Goal: Task Accomplishment & Management: Use online tool/utility

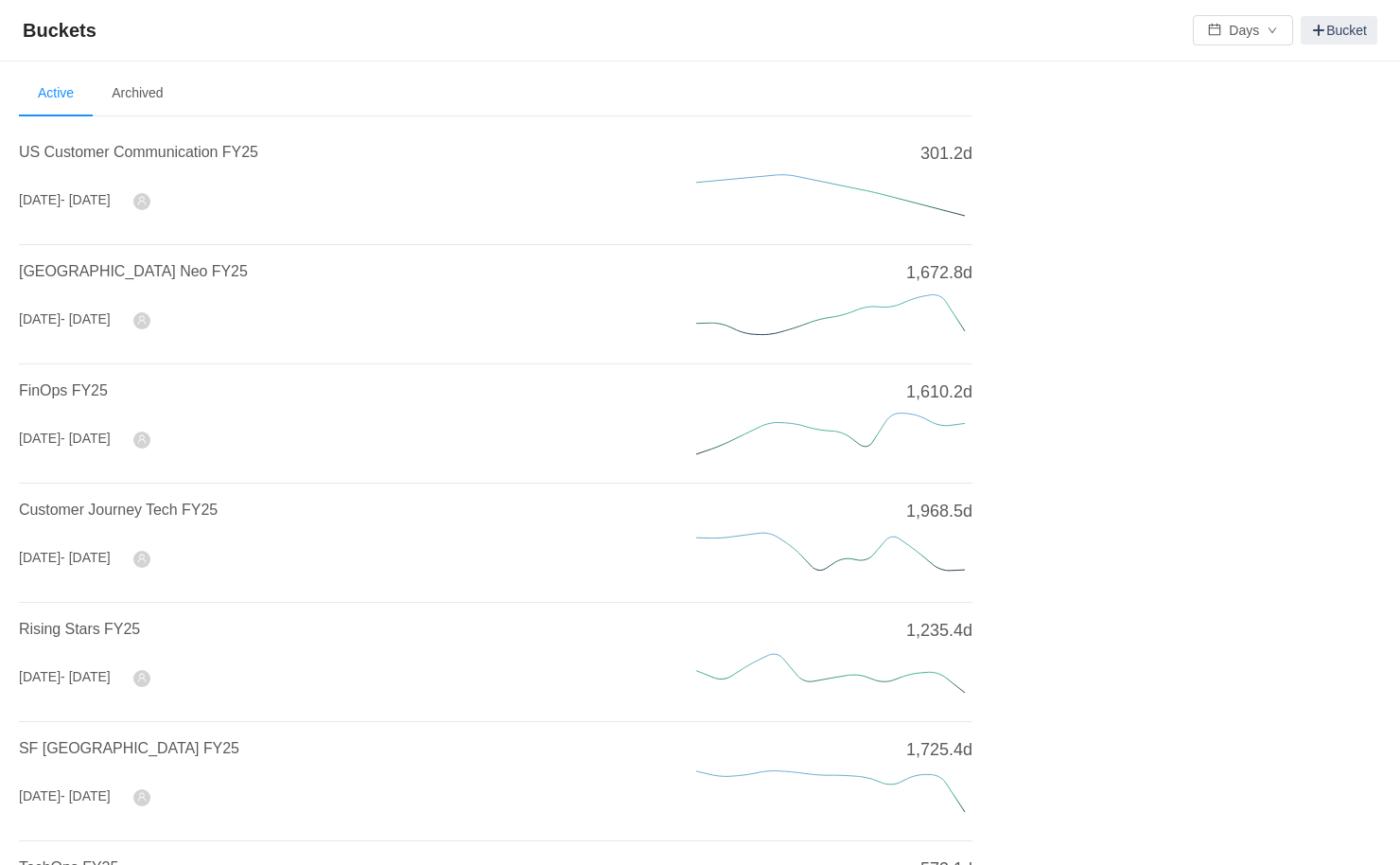
scroll to position [597, 0]
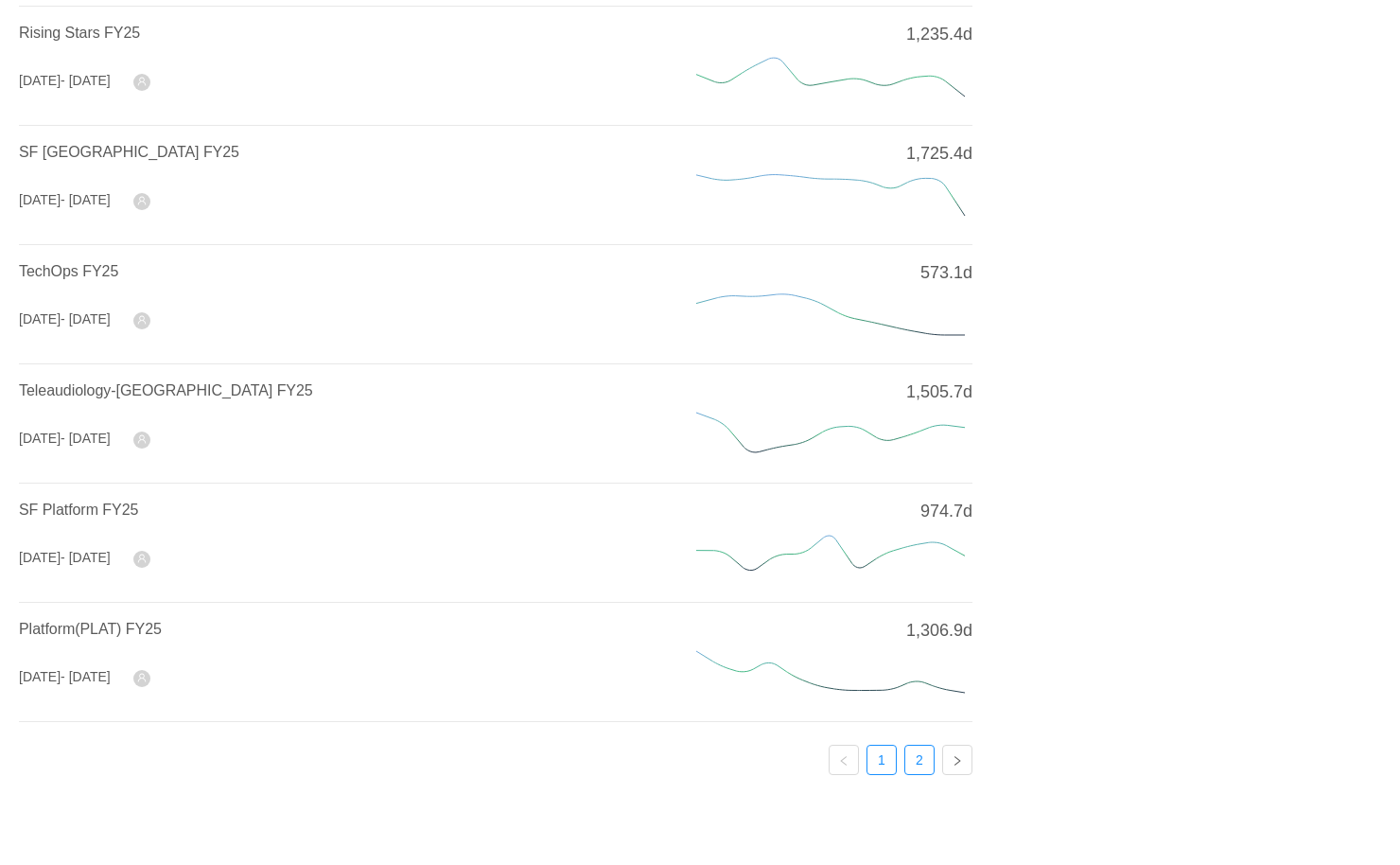
click at [922, 752] on link "2" at bounding box center [919, 759] width 28 height 28
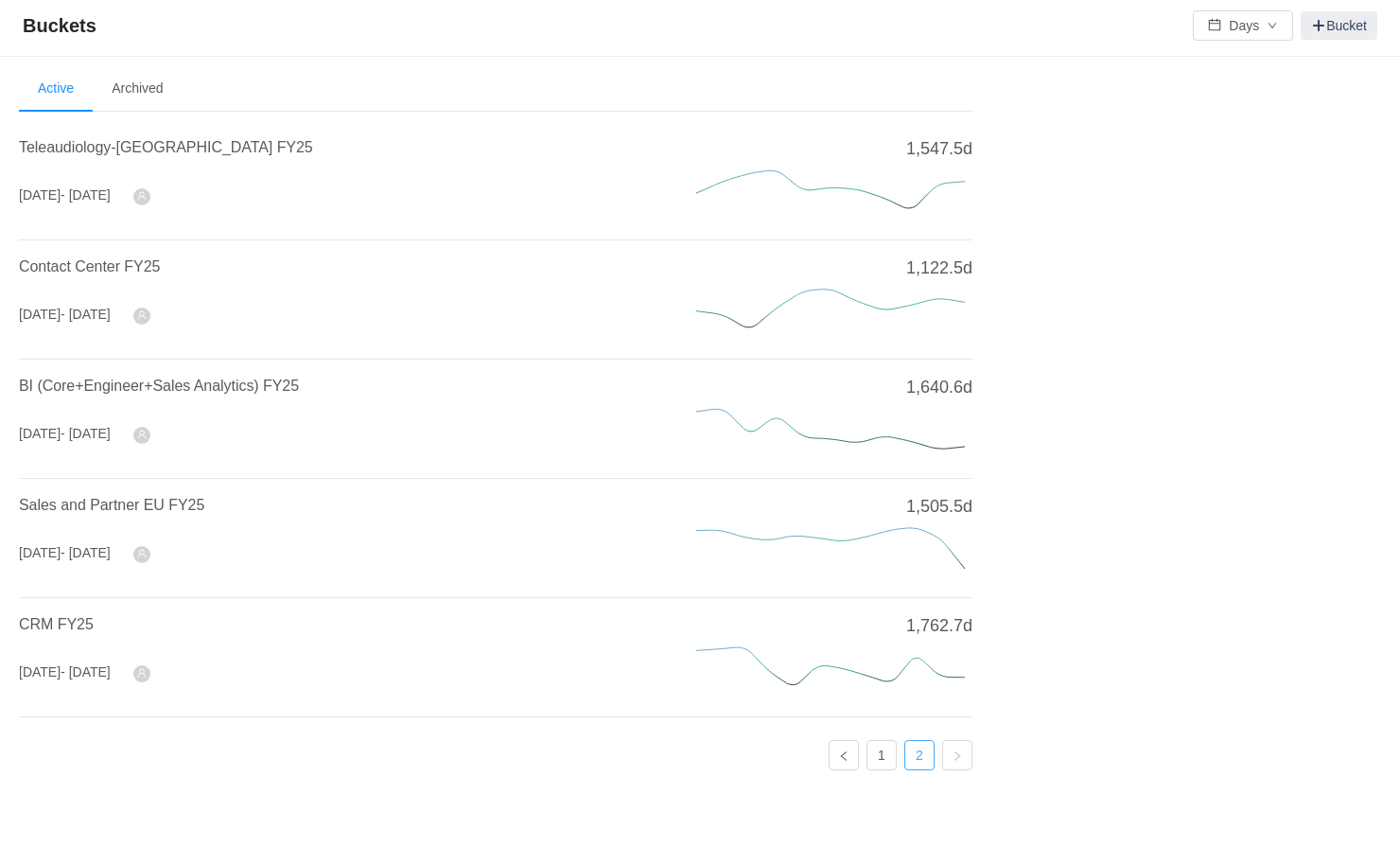
scroll to position [2, 0]
click at [54, 625] on span "CRM FY25" at bounding box center [56, 627] width 75 height 16
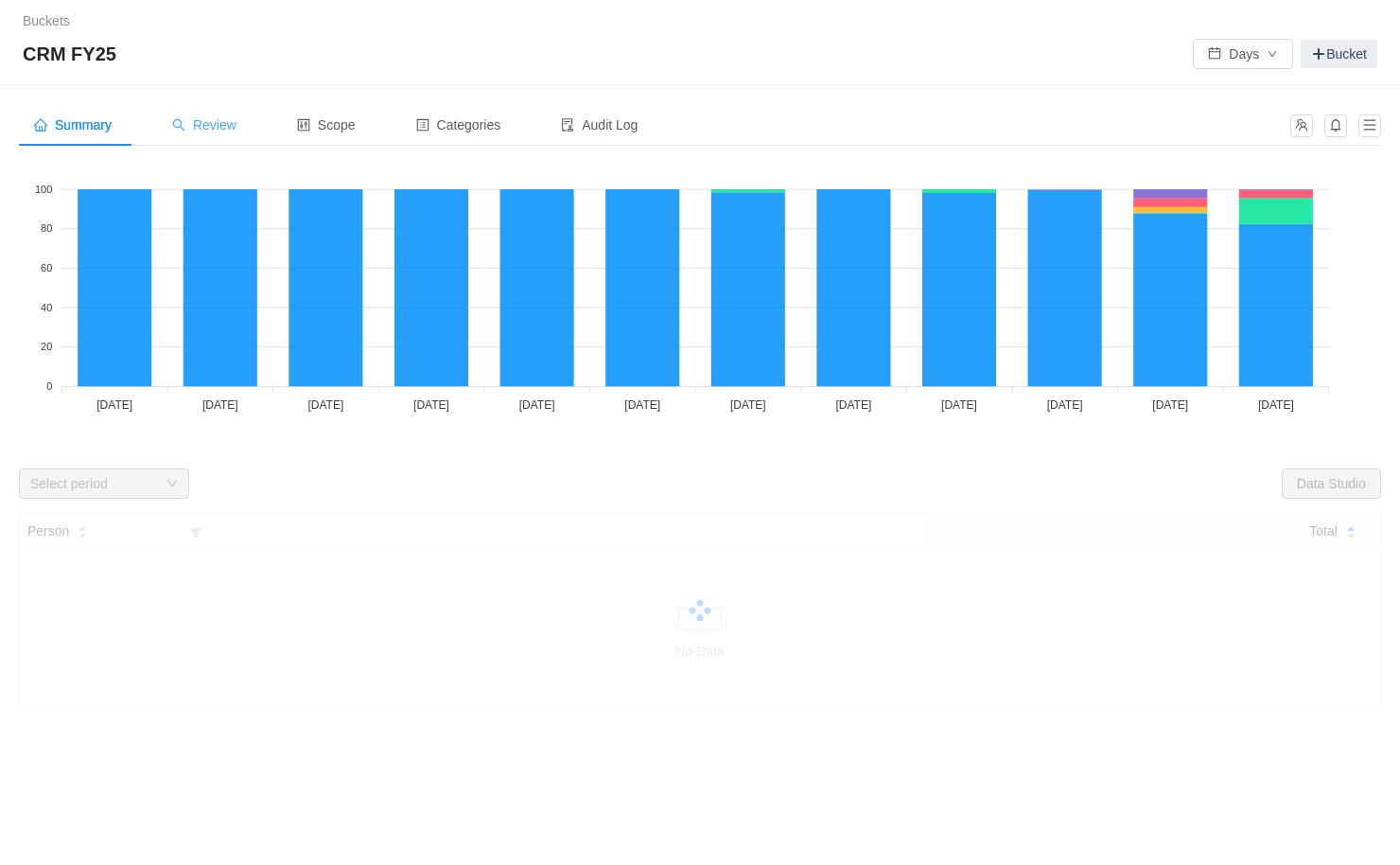
click at [224, 126] on span "Review" at bounding box center [204, 125] width 64 height 15
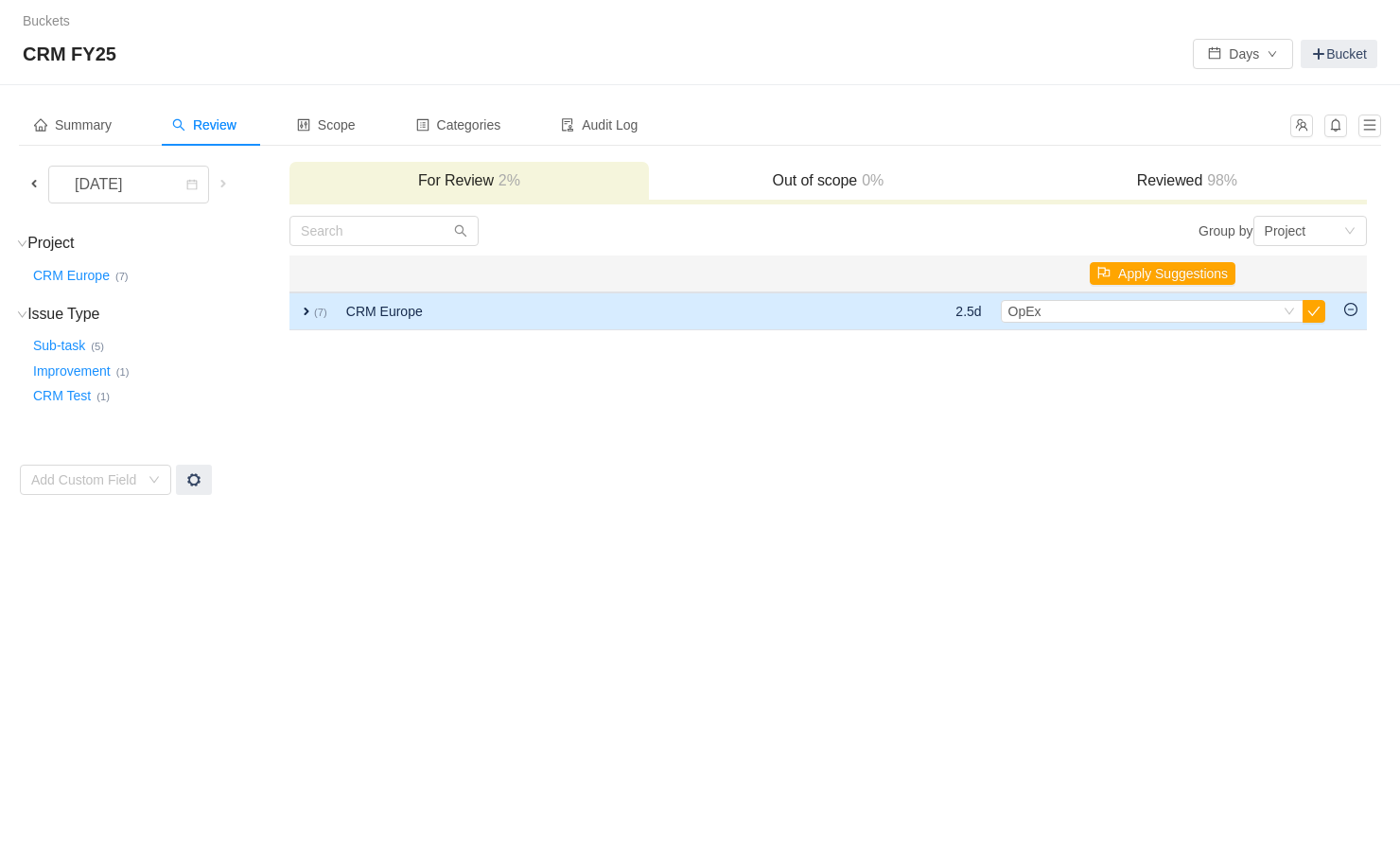
click at [306, 310] on span "expand" at bounding box center [306, 310] width 15 height 15
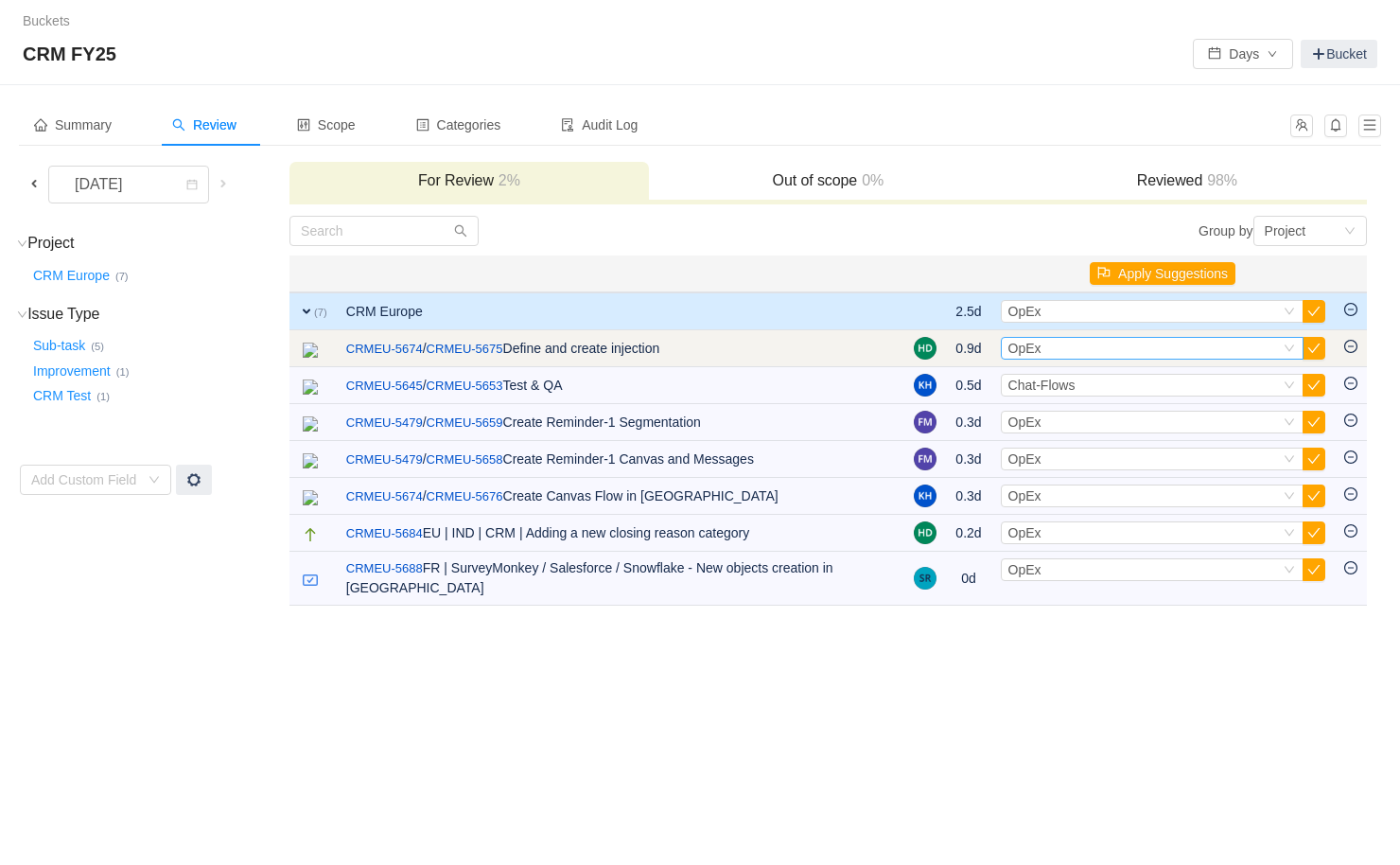
click at [1050, 351] on div "Select OpEx" at bounding box center [1144, 348] width 271 height 21
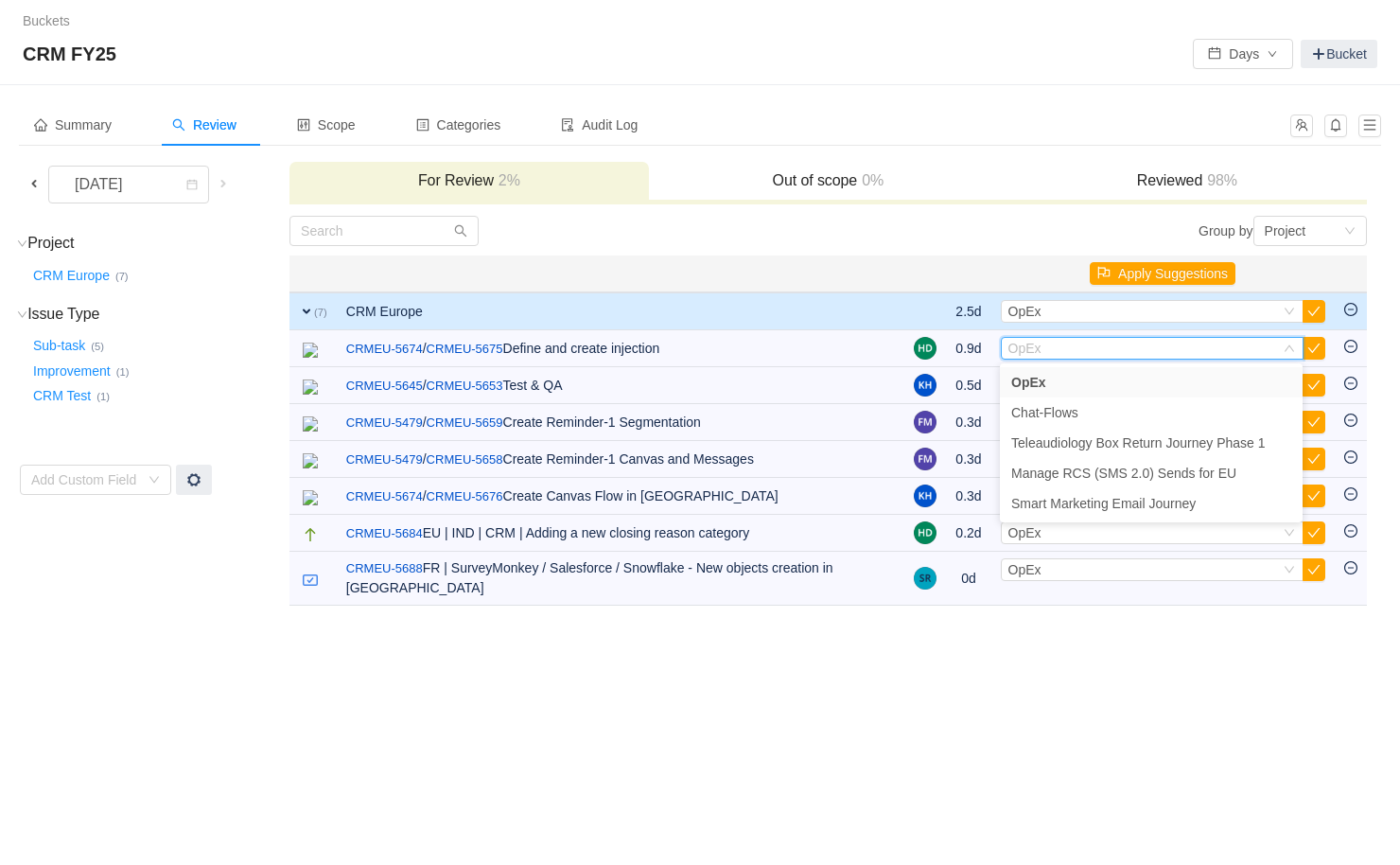
click at [890, 634] on div "Buckets / / CRM FY25 Days Bucket Summary Review Scope Categories Audit Log Sept…" at bounding box center [700, 432] width 1400 height 865
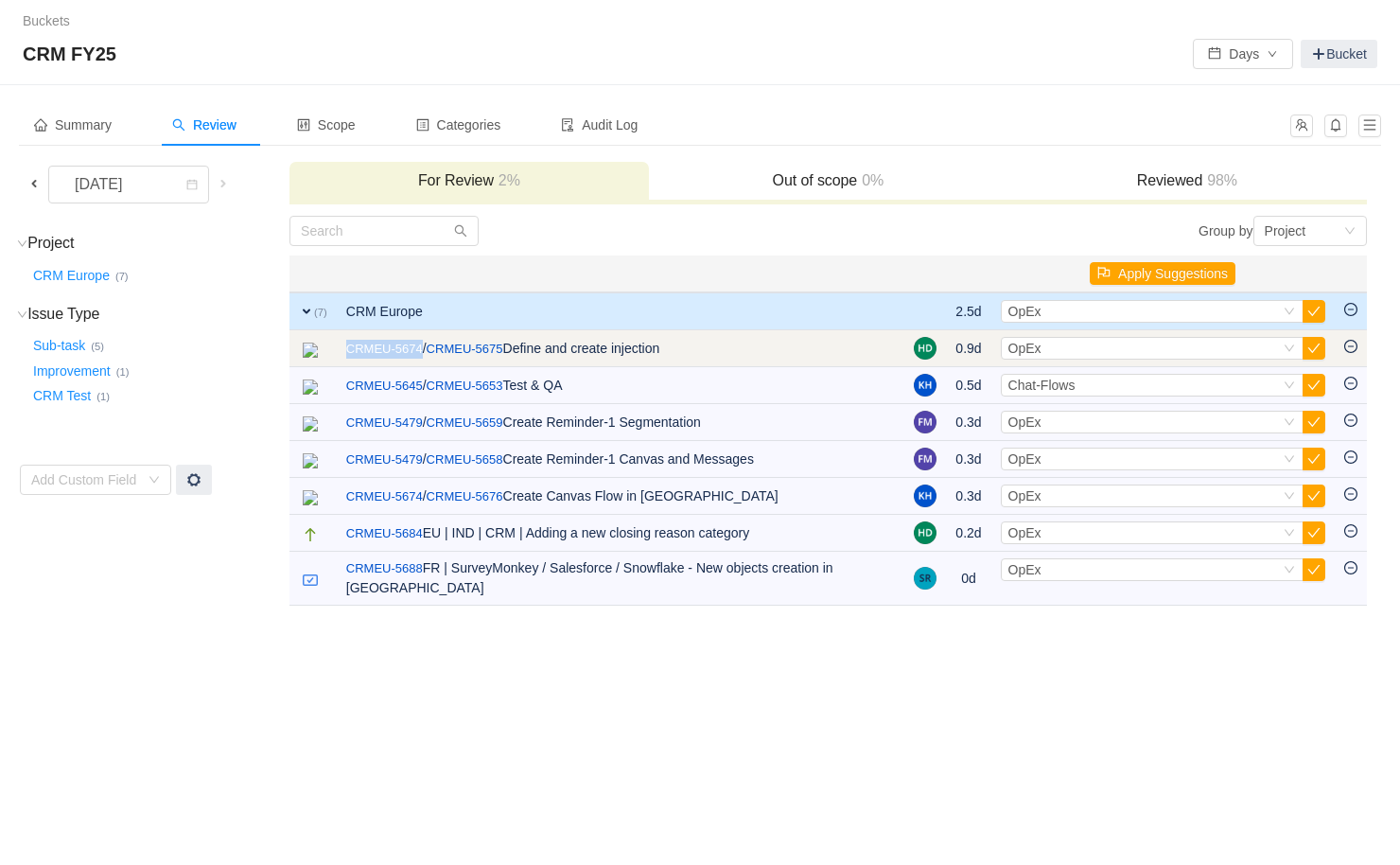
drag, startPoint x: 340, startPoint y: 353, endPoint x: 428, endPoint y: 358, distance: 88.1
click at [428, 358] on td "CRMEU-5674 / CRMEU-5675 Define and create injection" at bounding box center [621, 348] width 568 height 37
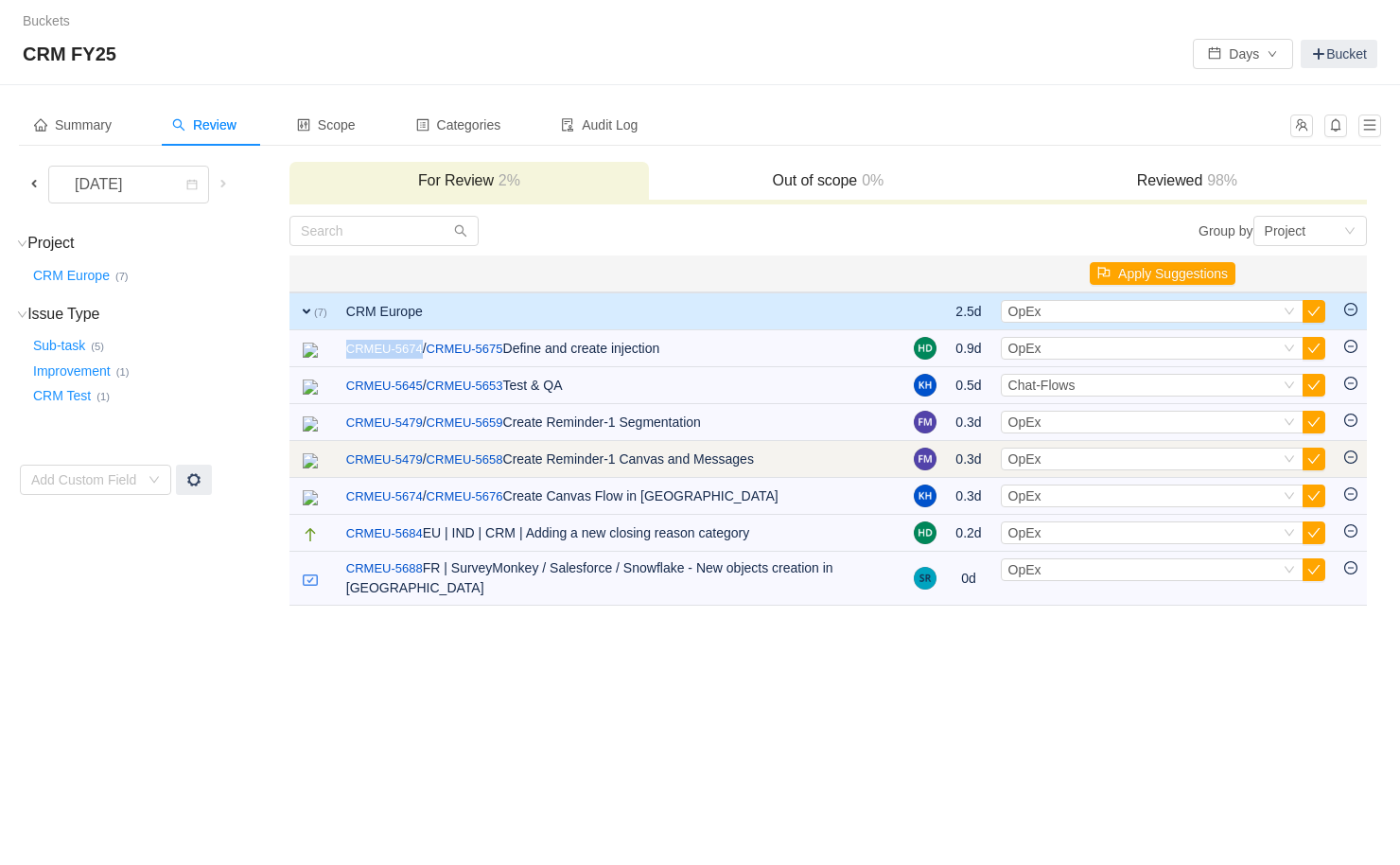
copy link "CRMEU-5674"
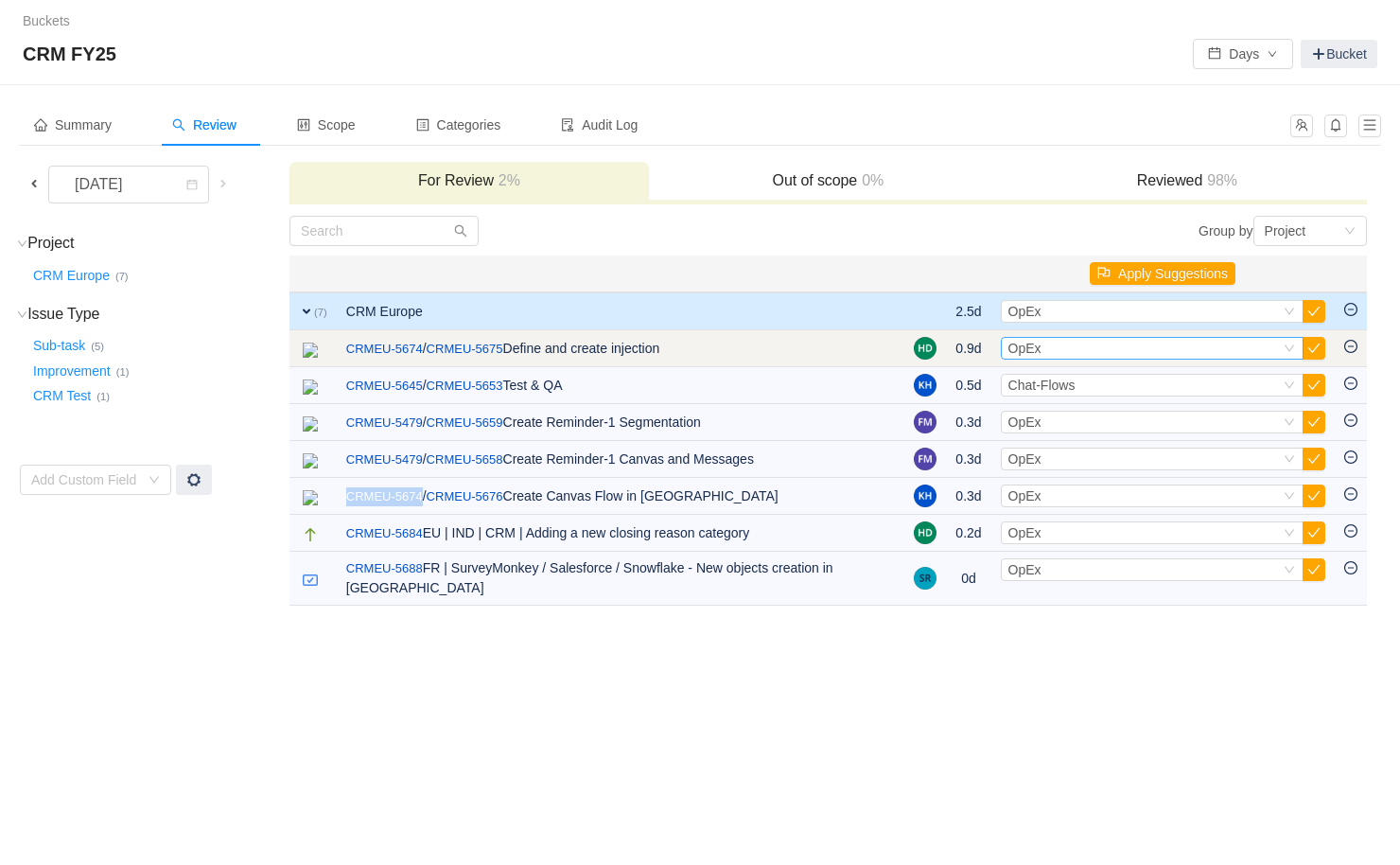
click at [1040, 346] on div "Select OpEx" at bounding box center [1144, 348] width 271 height 21
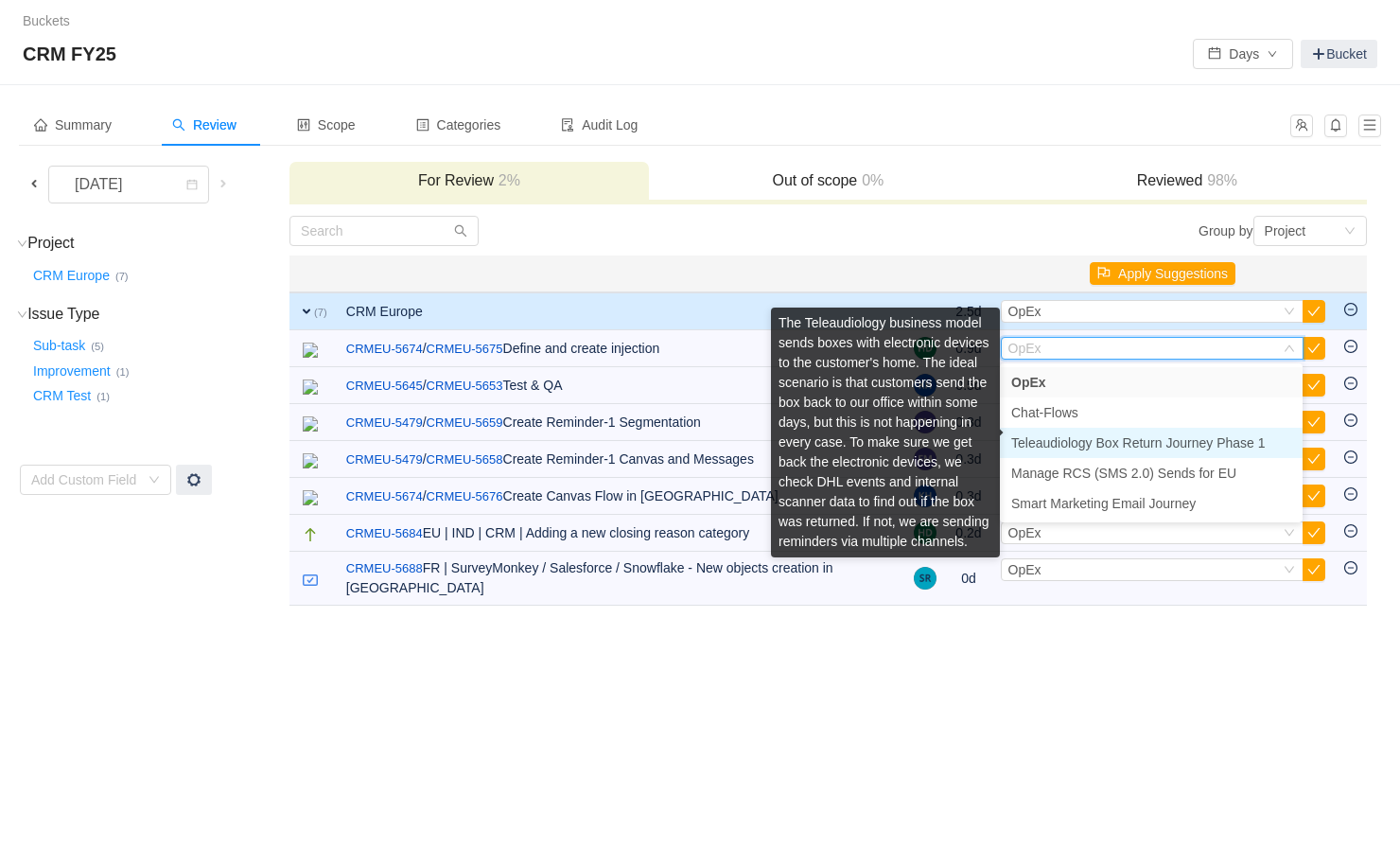
click at [1074, 441] on span "Teleaudiology Box Return Journey Phase 1" at bounding box center [1138, 442] width 254 height 15
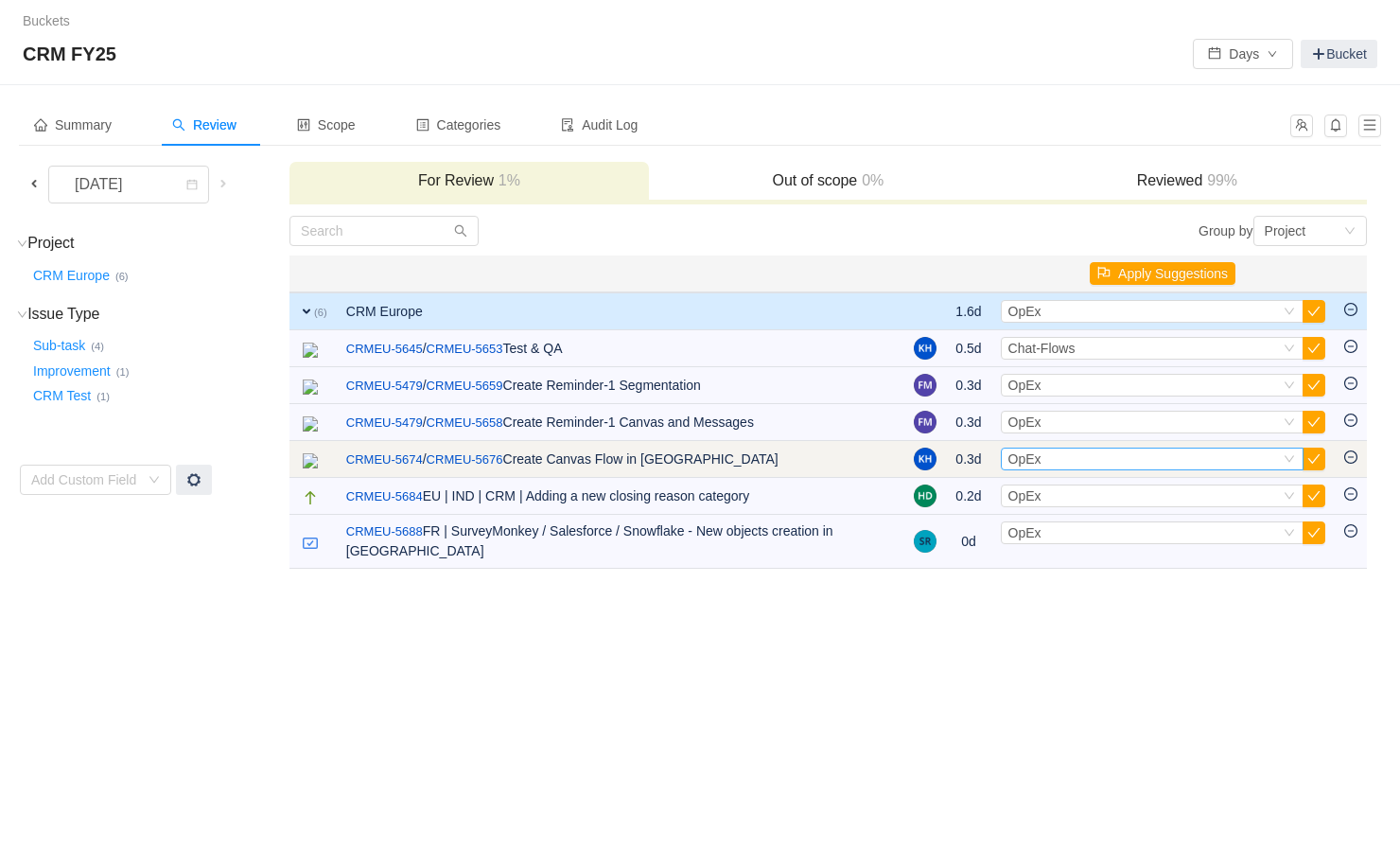
click at [1056, 467] on div "Select OpEx" at bounding box center [1144, 459] width 271 height 21
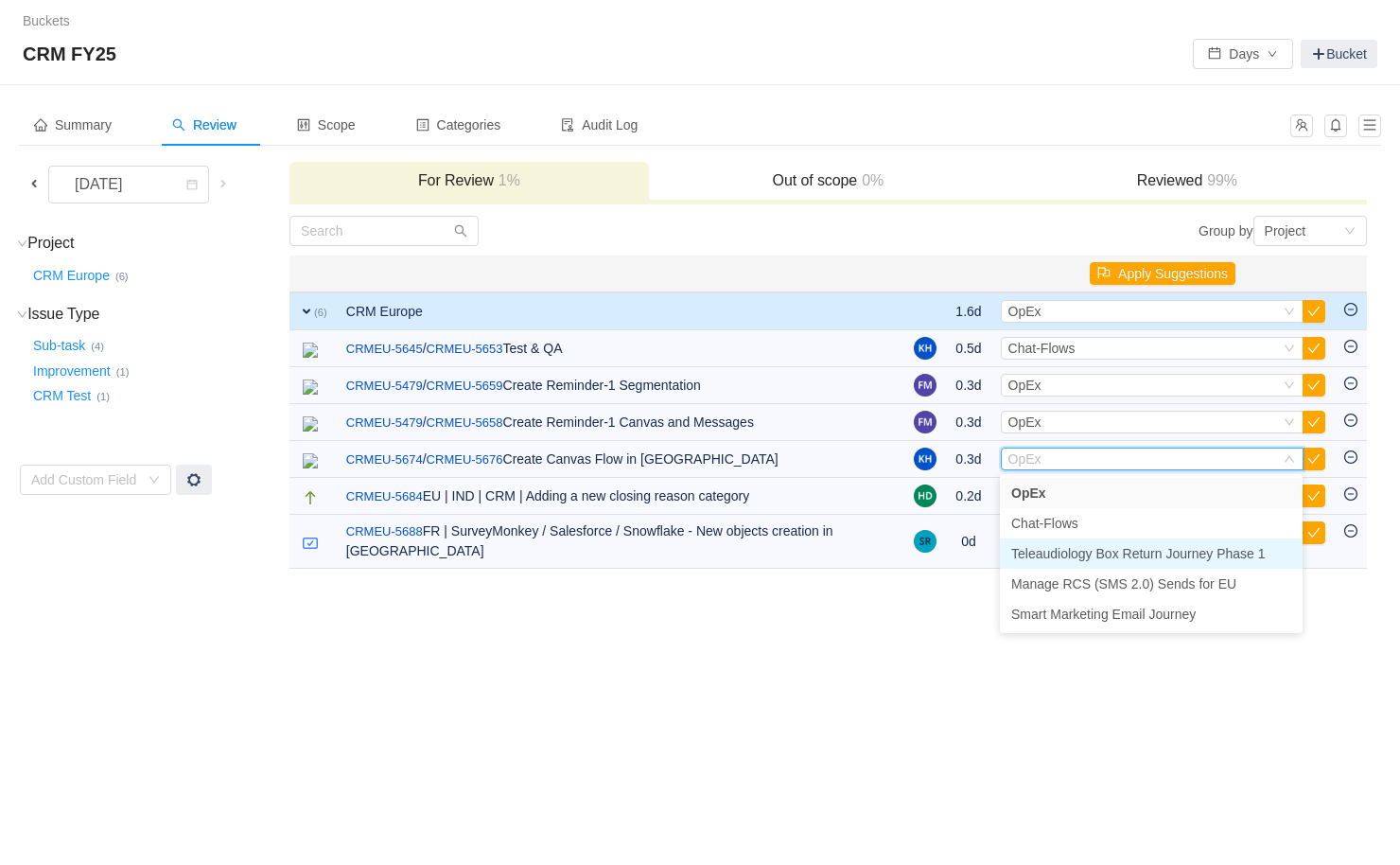
click at [1075, 551] on span "Teleaudiology Box Return Journey Phase 1" at bounding box center [1138, 553] width 254 height 15
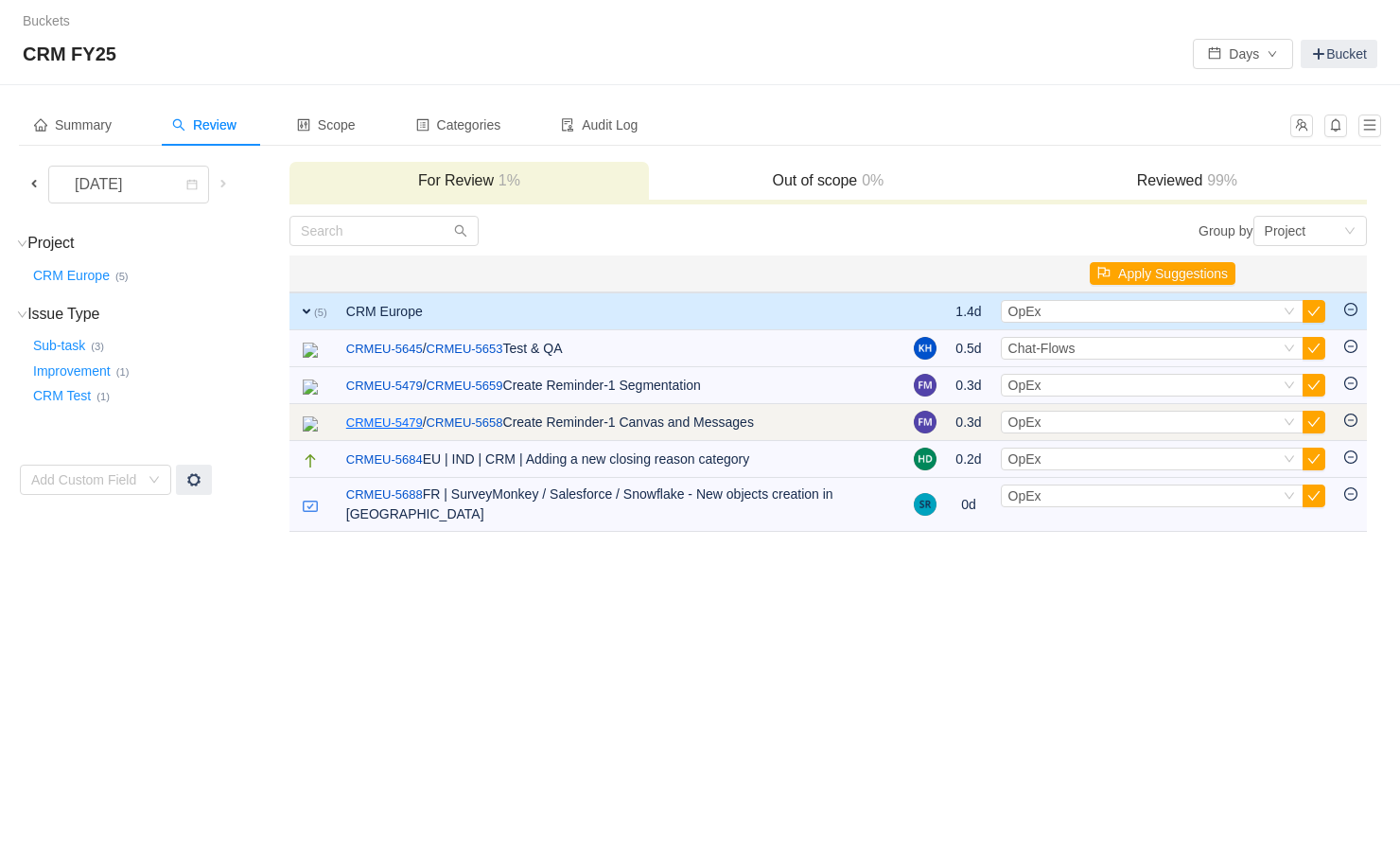
click at [358, 424] on link "CRMEU-5479" at bounding box center [384, 422] width 77 height 19
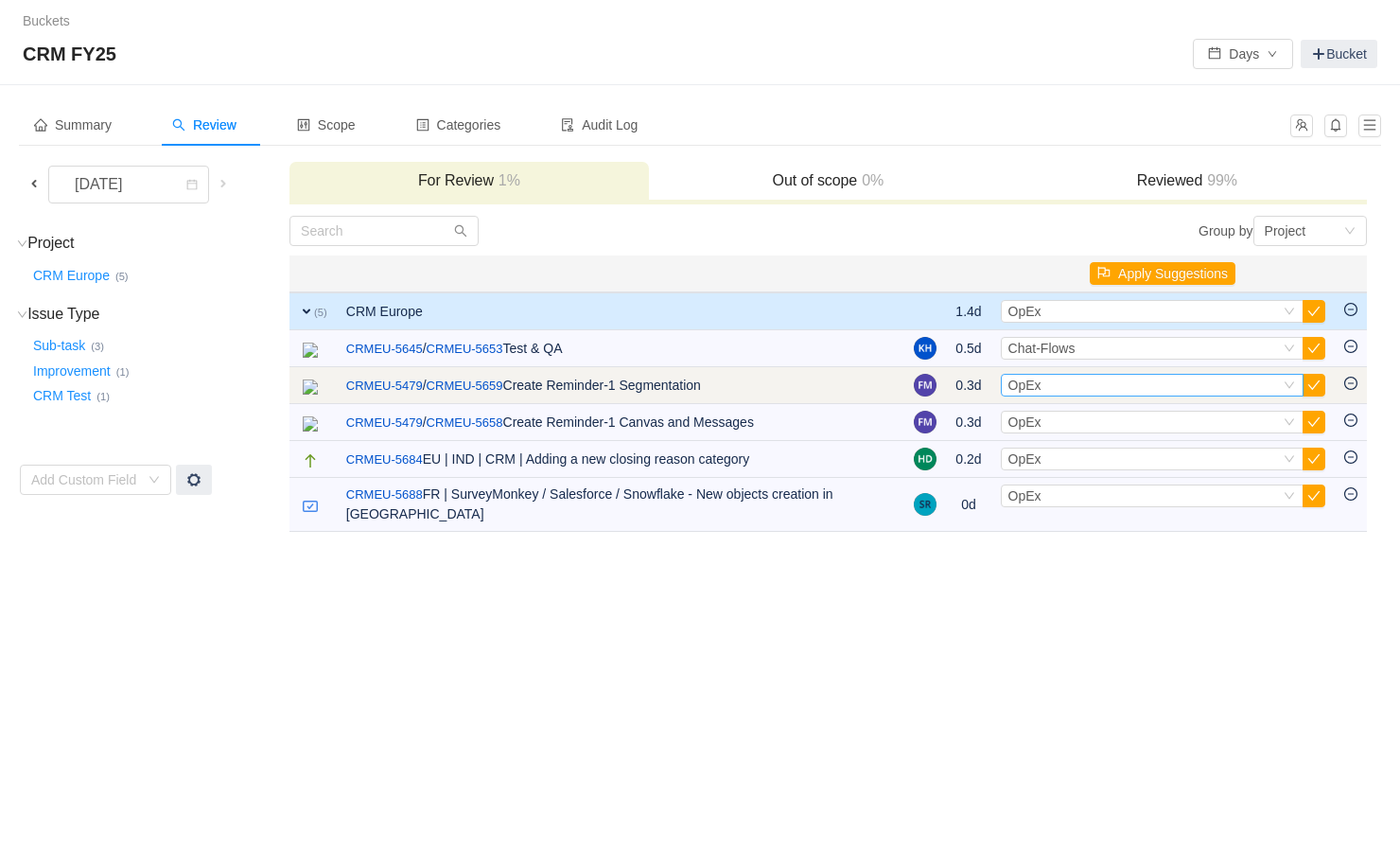
click at [1054, 383] on div "Select OpEx" at bounding box center [1144, 385] width 271 height 21
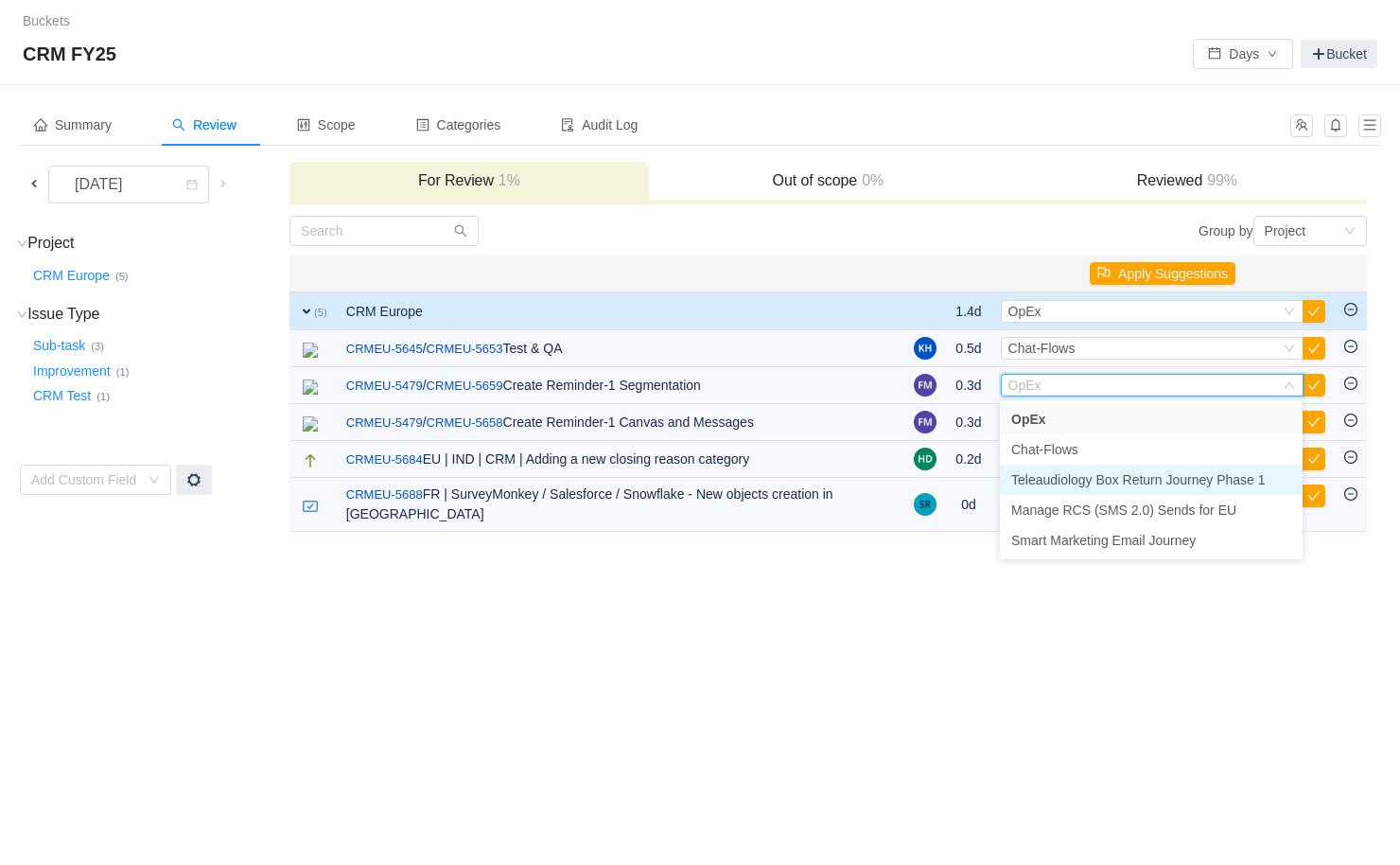
click at [1057, 486] on span "Teleaudiology Box Return Journey Phase 1" at bounding box center [1138, 479] width 254 height 15
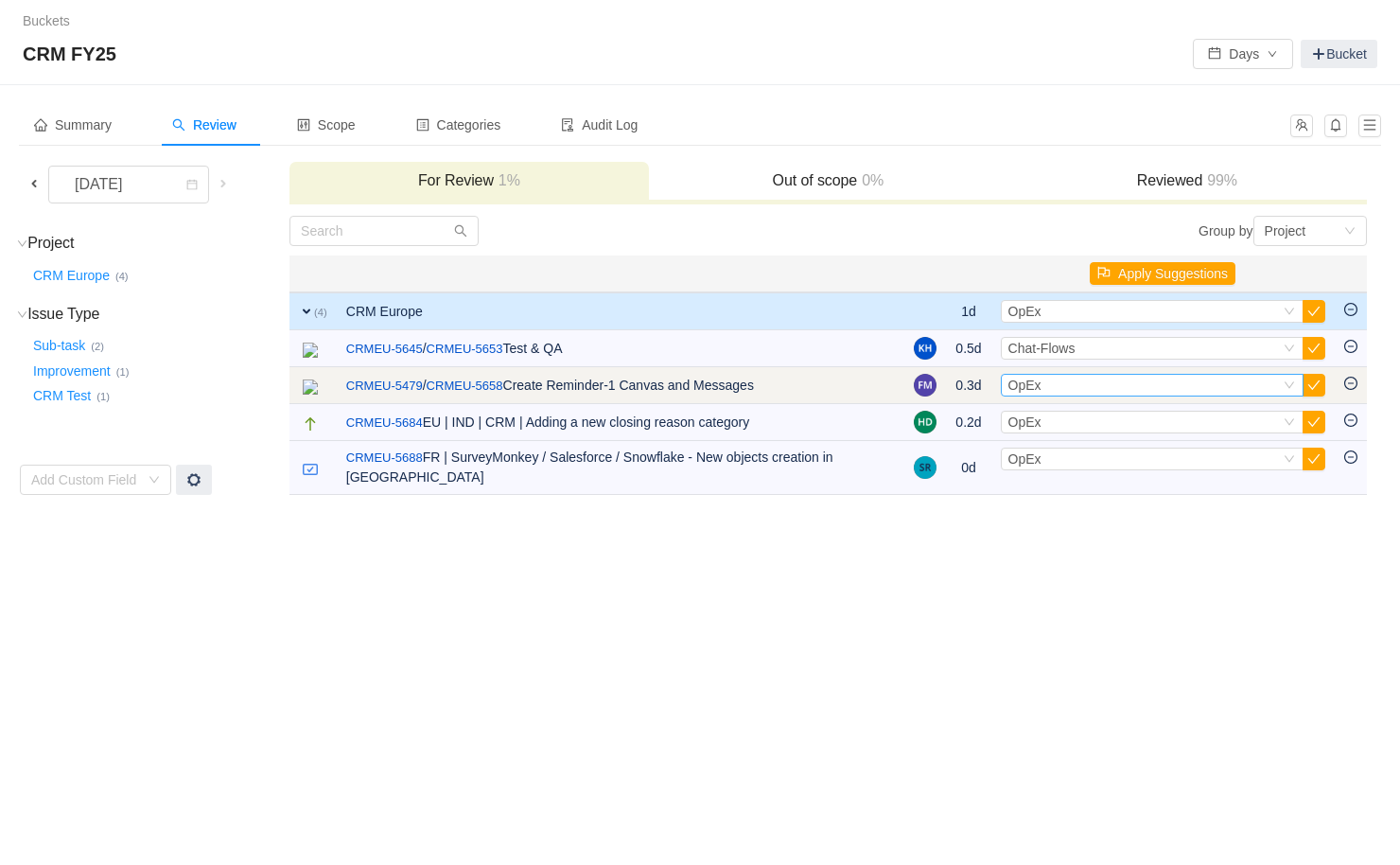
click at [1040, 386] on div "Select OpEx" at bounding box center [1144, 385] width 271 height 21
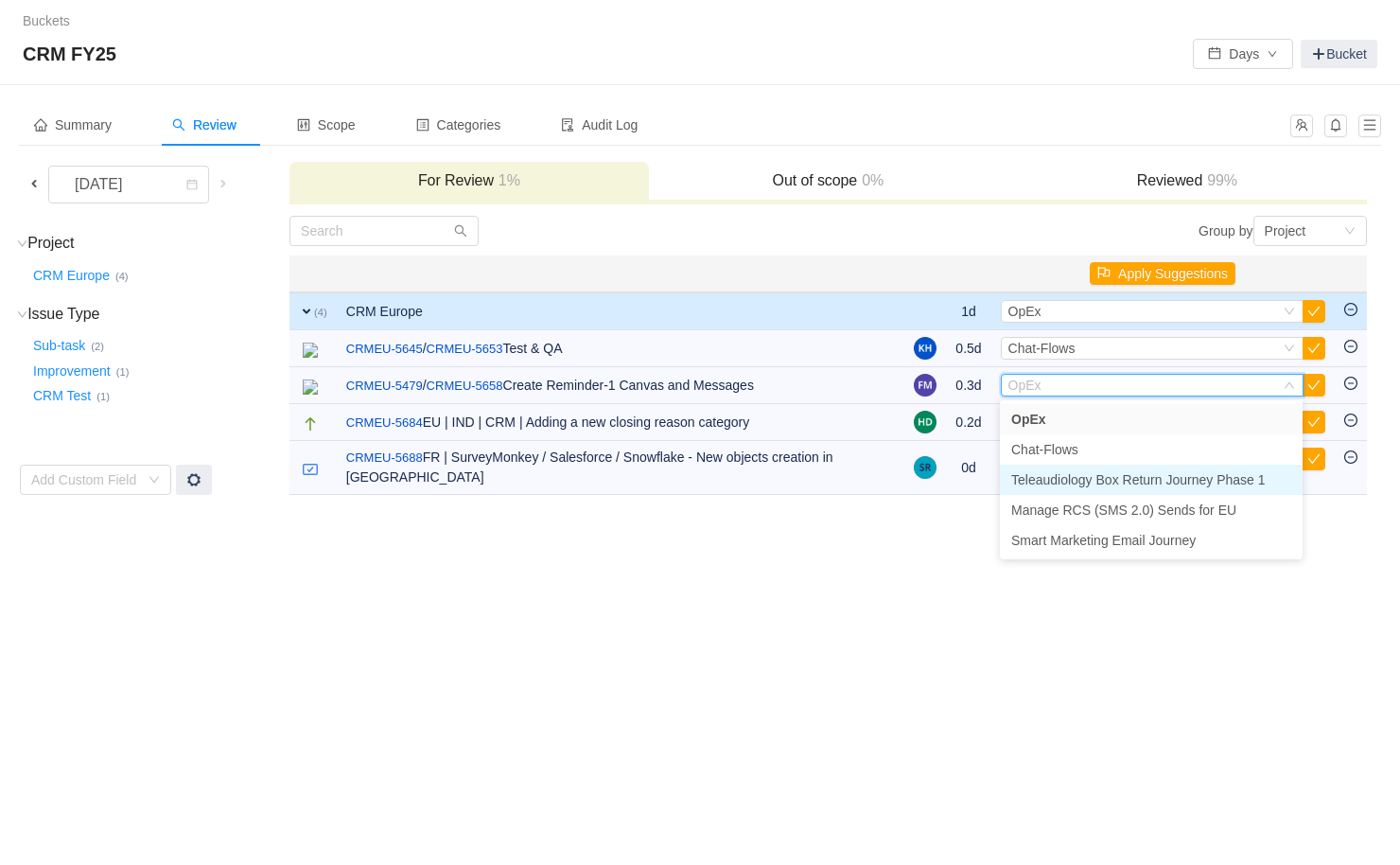
click at [1070, 483] on span "Teleaudiology Box Return Journey Phase 1" at bounding box center [1138, 479] width 254 height 15
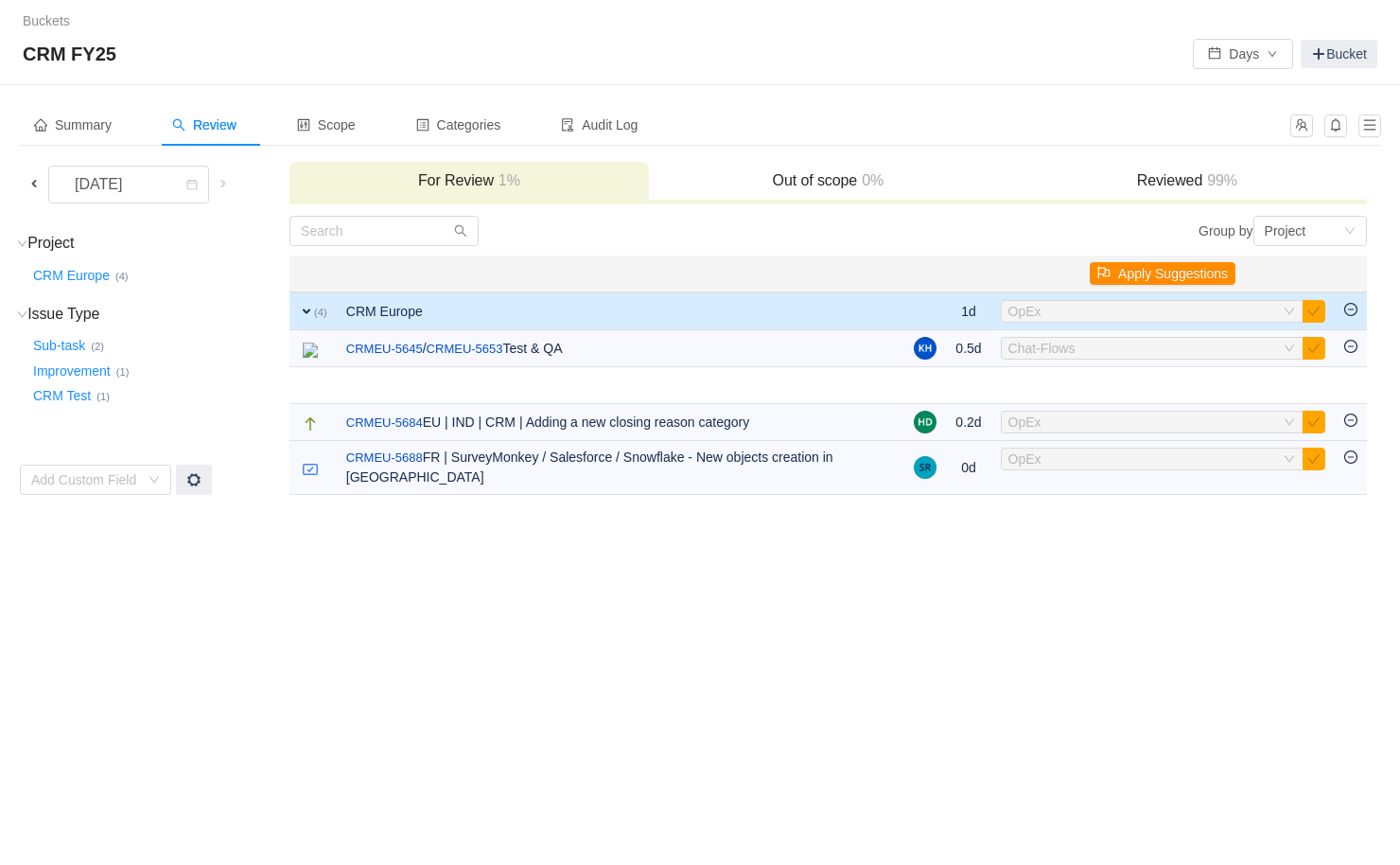
click at [1175, 272] on button "Apply Suggestions" at bounding box center [1163, 273] width 146 height 23
click at [1275, 221] on button "OK" at bounding box center [1265, 222] width 34 height 23
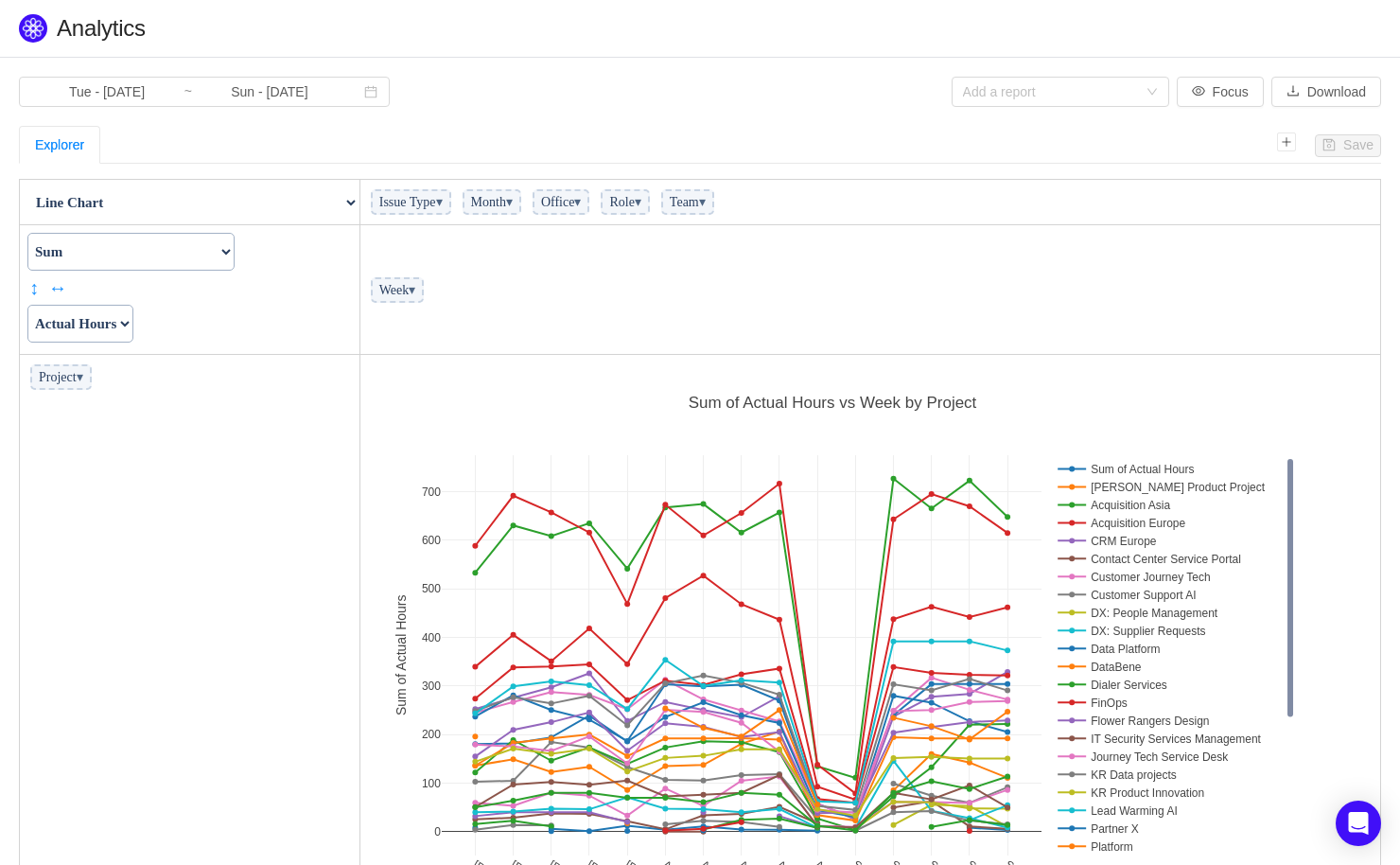
scroll to position [570, 1008]
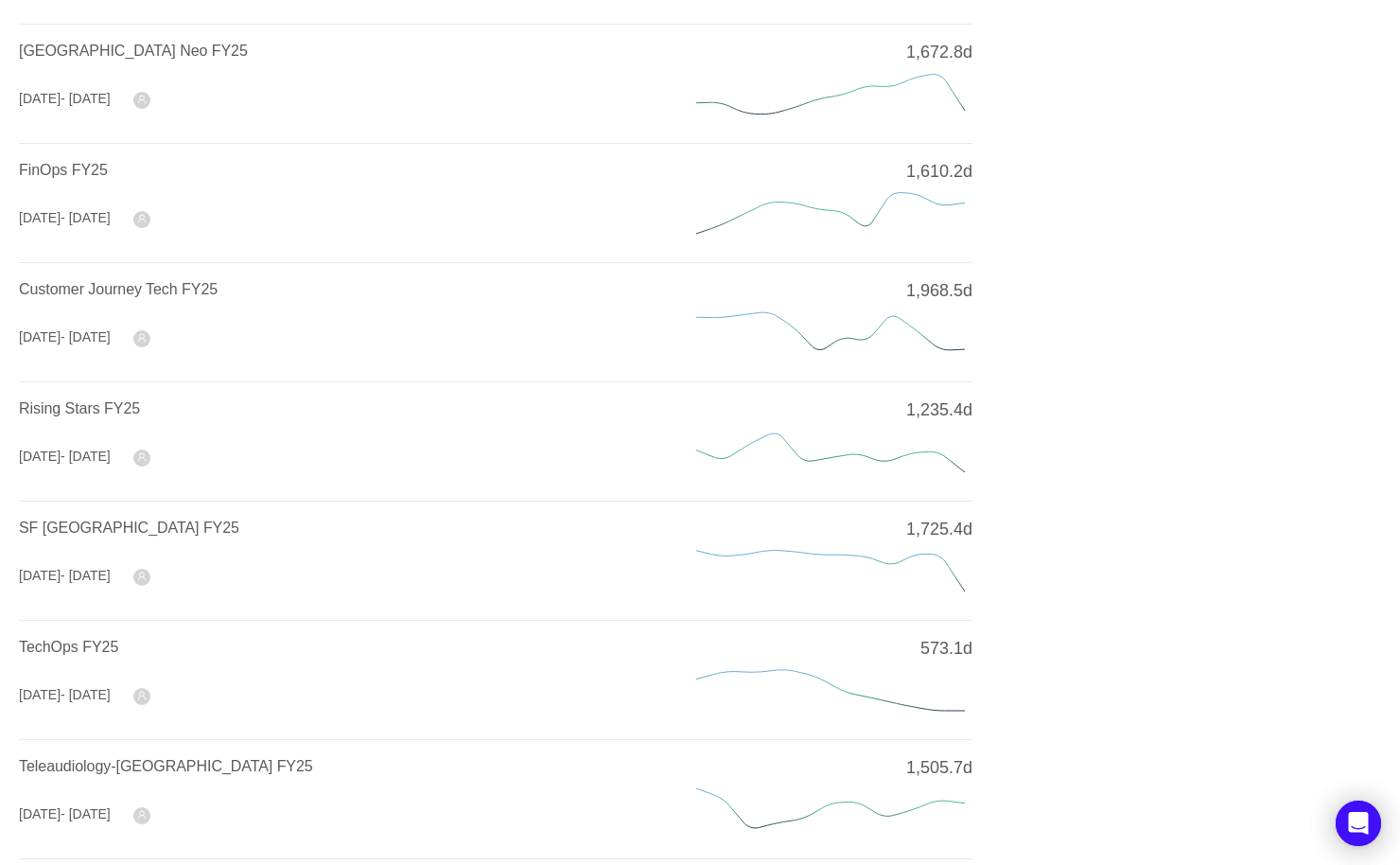
scroll to position [597, 0]
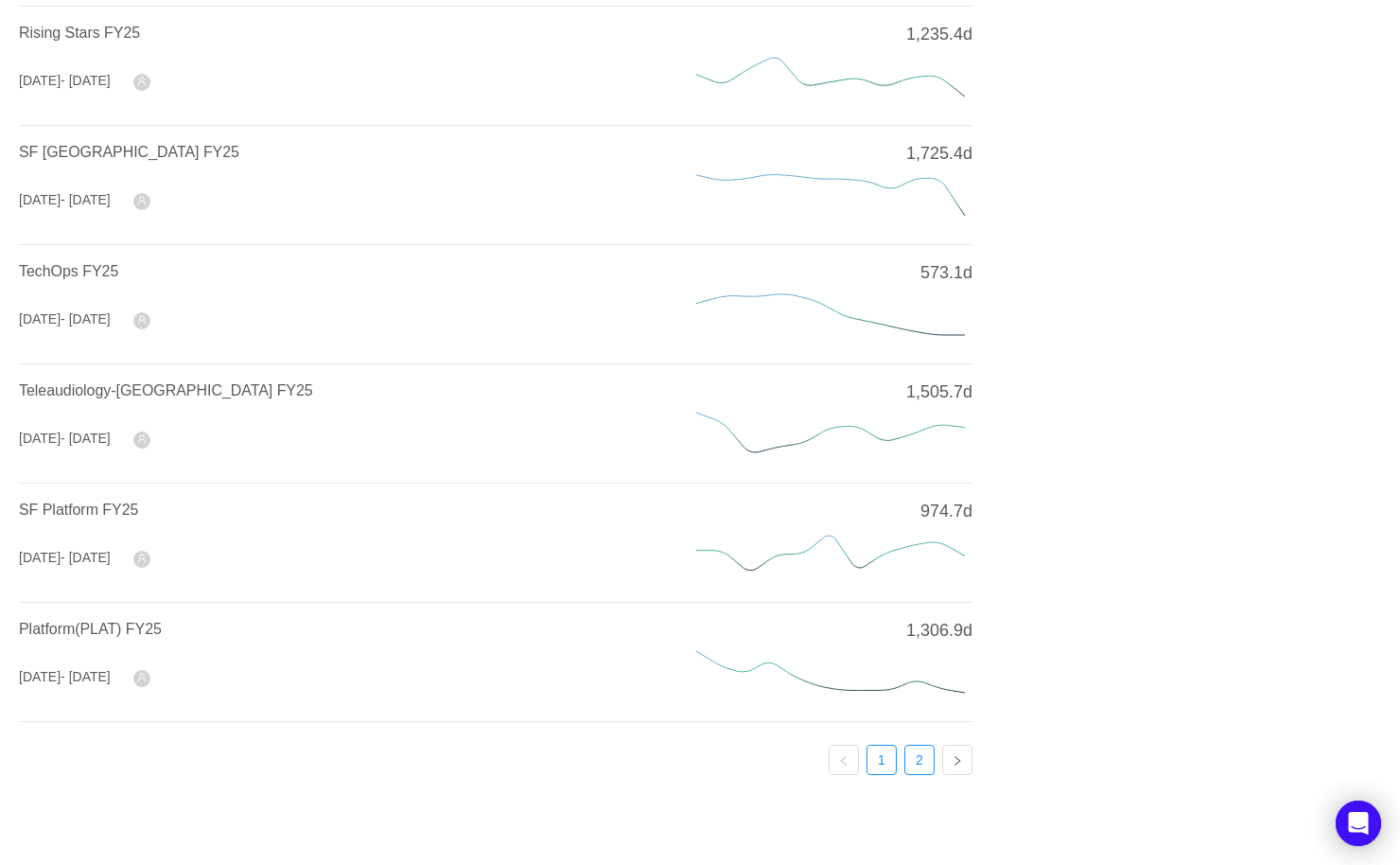
click at [913, 761] on link "2" at bounding box center [919, 759] width 28 height 28
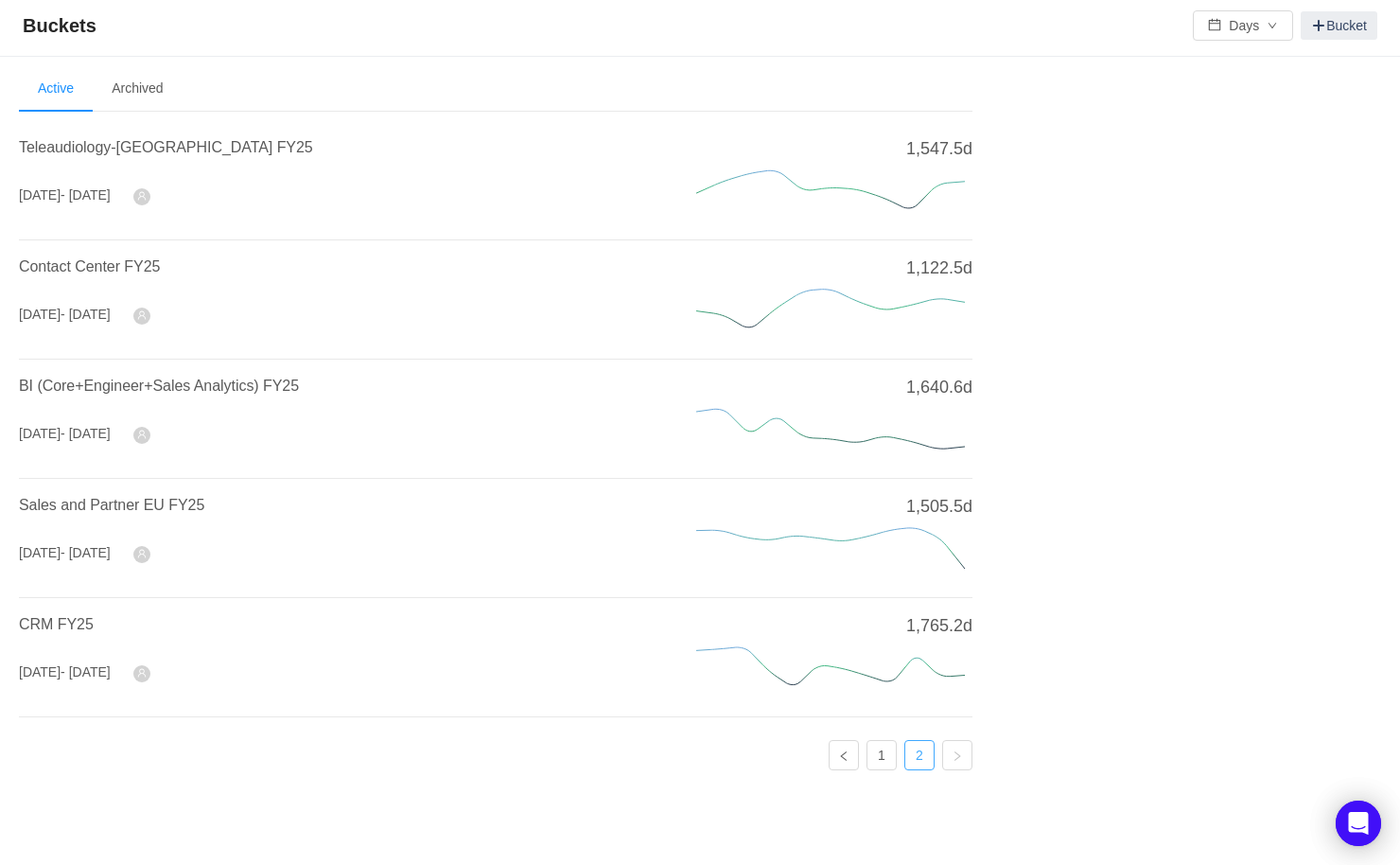
scroll to position [2, 0]
click at [64, 627] on span "CRM FY25" at bounding box center [56, 627] width 75 height 16
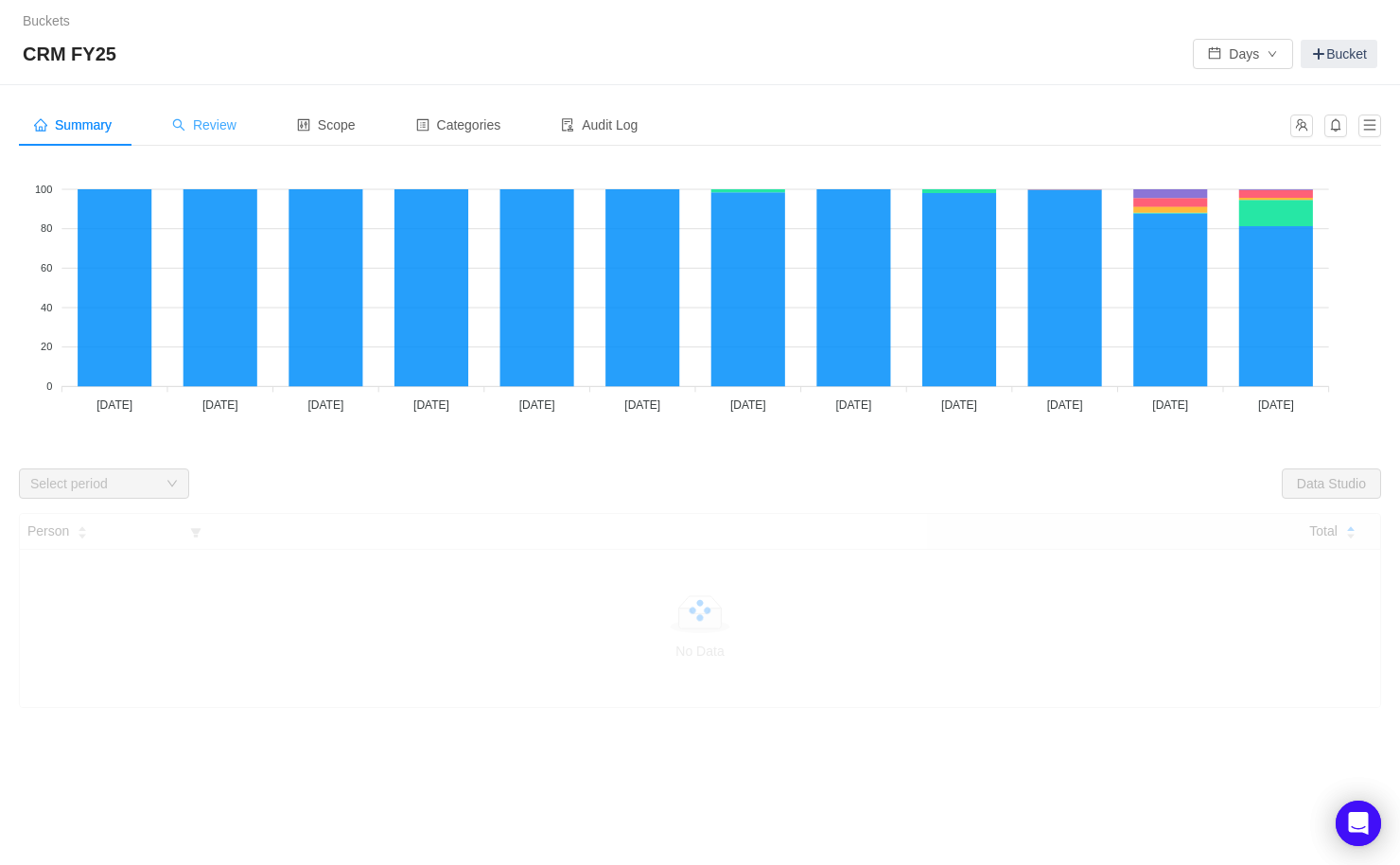
click at [229, 121] on span "Review" at bounding box center [204, 125] width 64 height 15
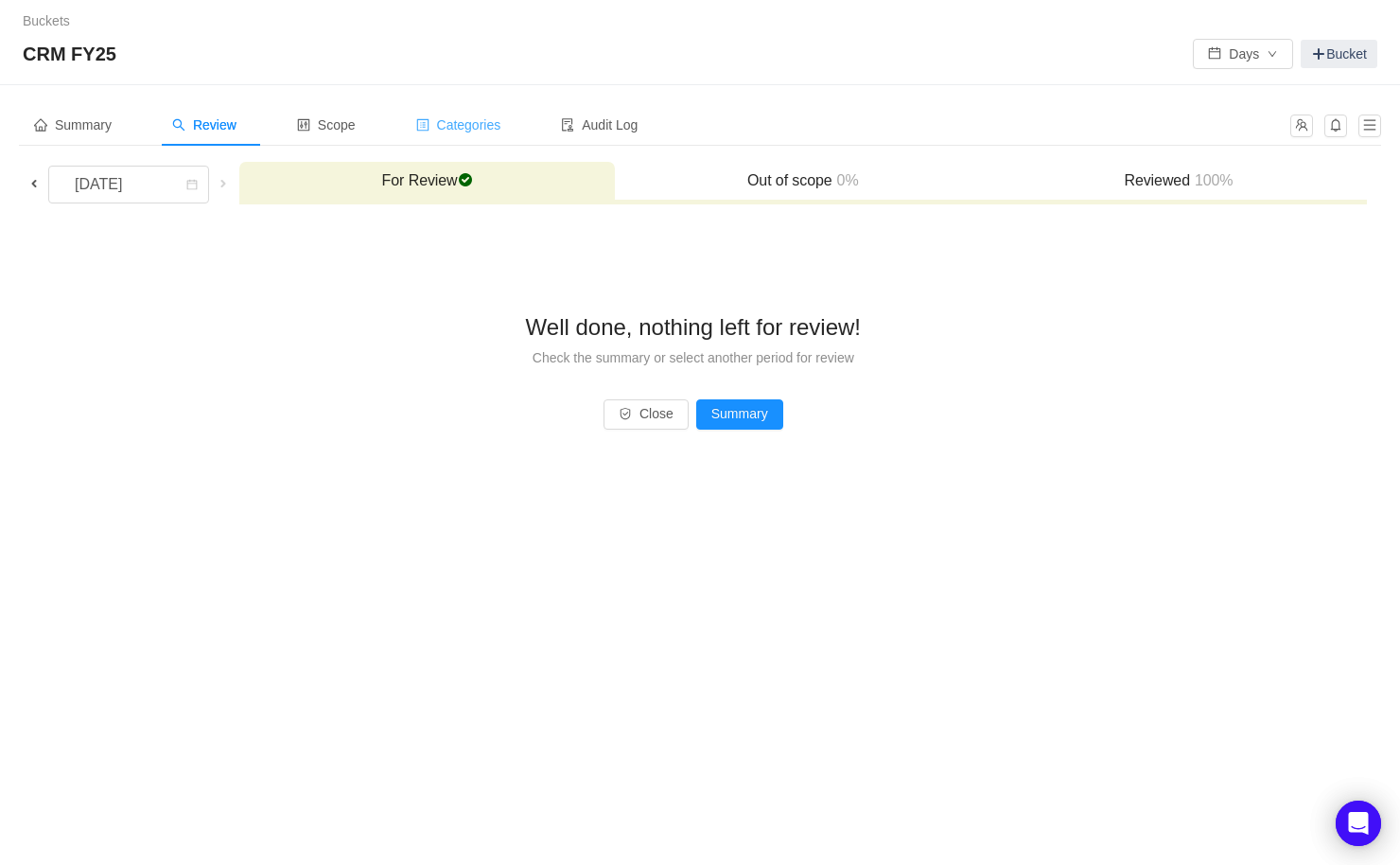
click at [480, 134] on div "Categories" at bounding box center [459, 125] width 116 height 43
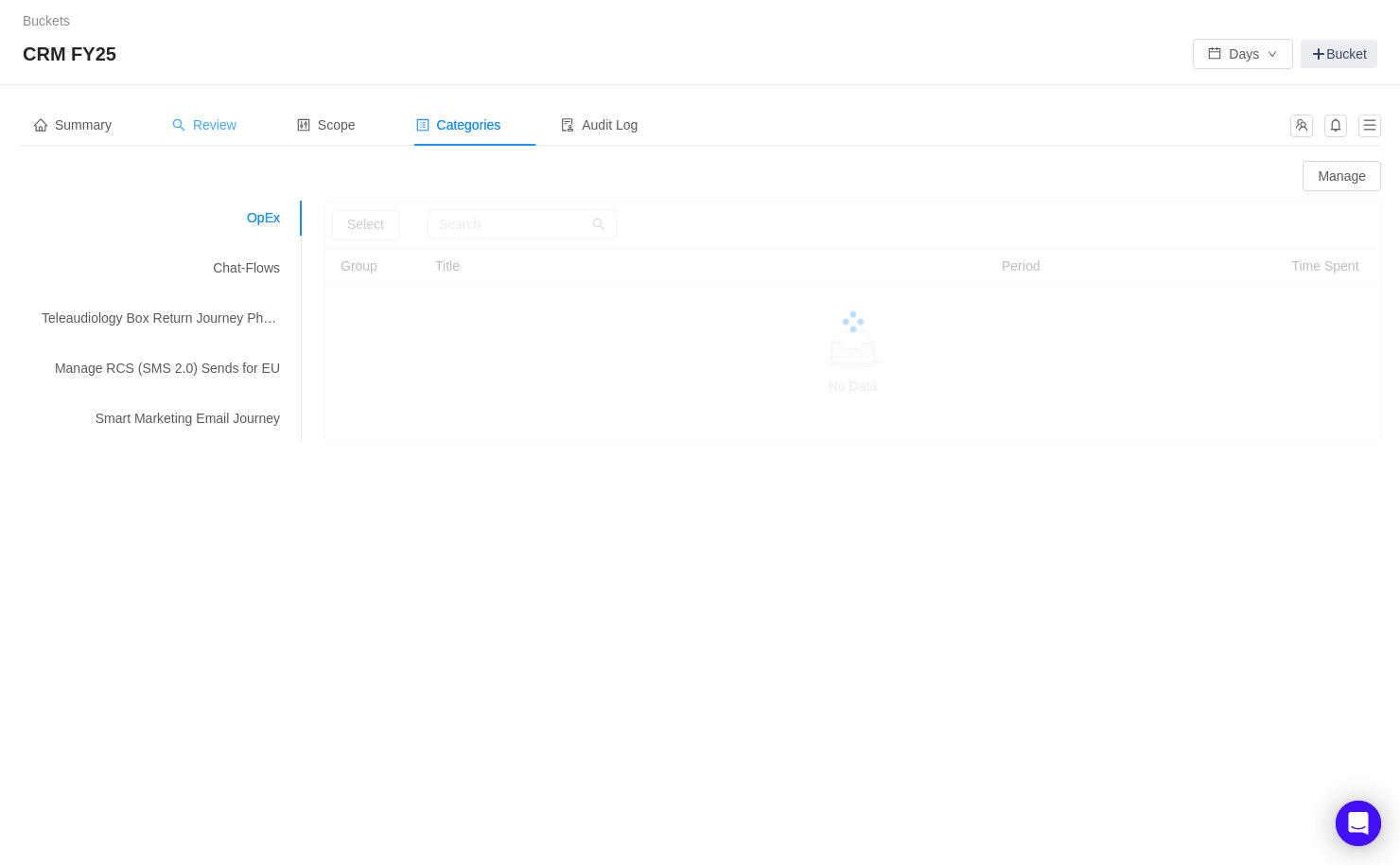
click at [201, 130] on span "Review" at bounding box center [204, 125] width 64 height 15
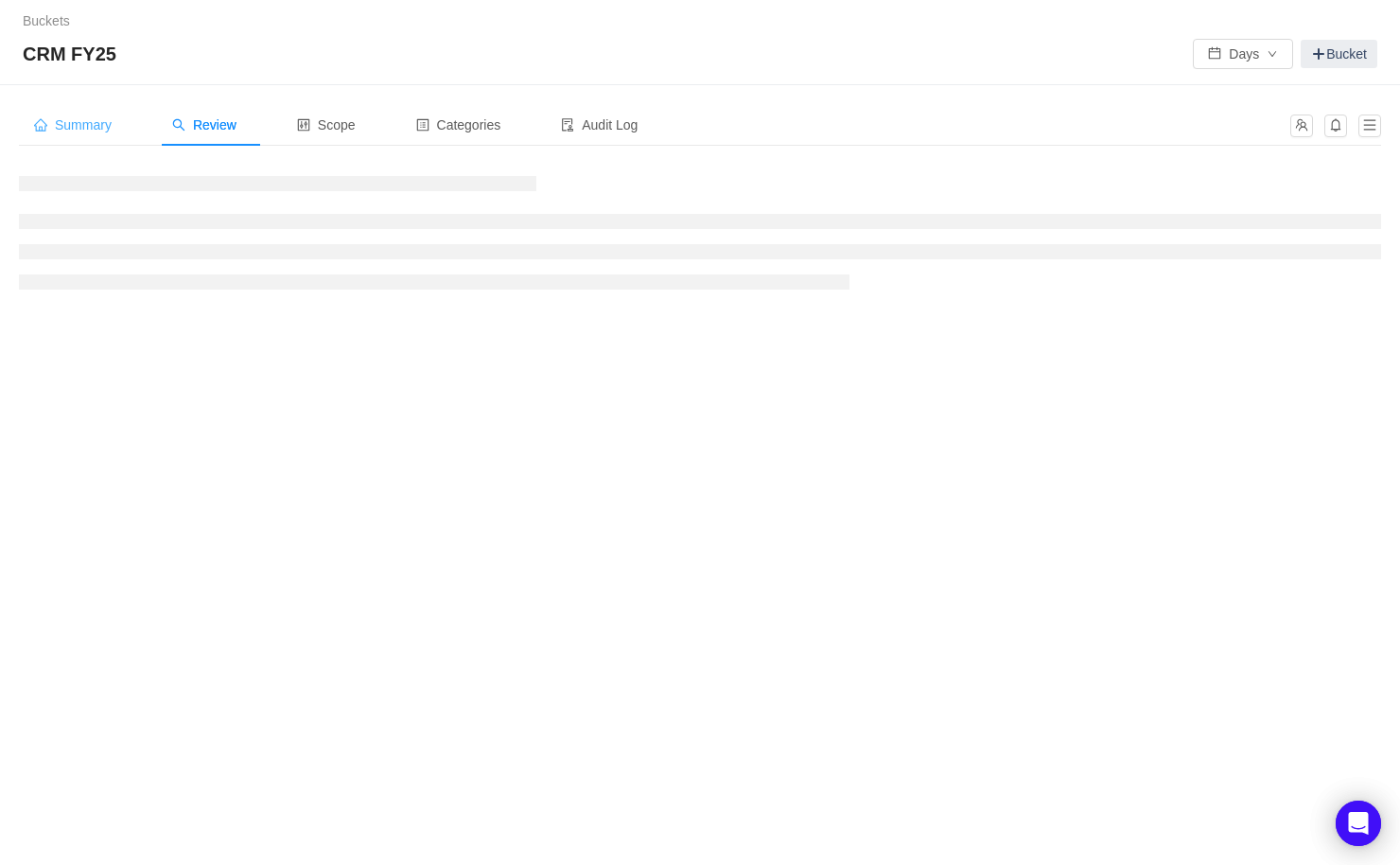
click at [75, 123] on span "Summary" at bounding box center [73, 125] width 78 height 15
